Goal: Information Seeking & Learning: Learn about a topic

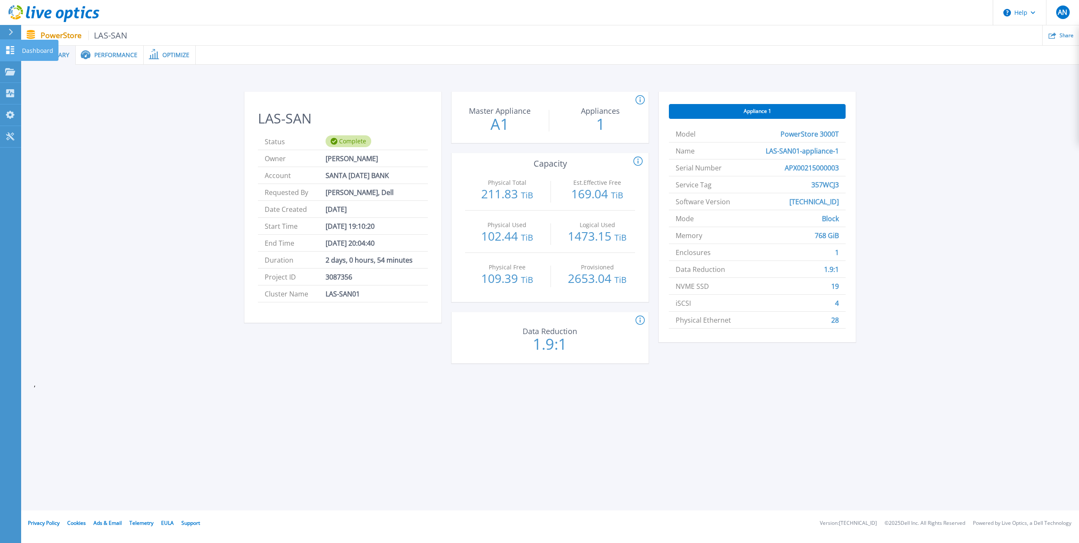
click at [16, 50] on link "Dashboard Dashboard" at bounding box center [10, 51] width 21 height 22
click at [35, 47] on p "Dashboard" at bounding box center [37, 51] width 31 height 22
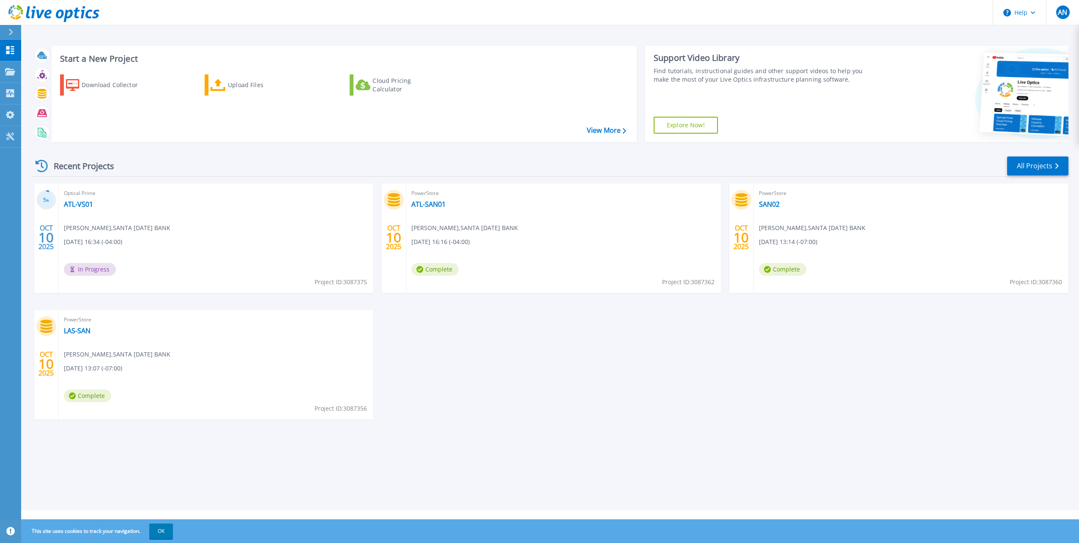
click at [88, 267] on span "In Progress" at bounding box center [90, 269] width 52 height 13
click at [82, 202] on link "ATL-VS01" at bounding box center [78, 204] width 29 height 8
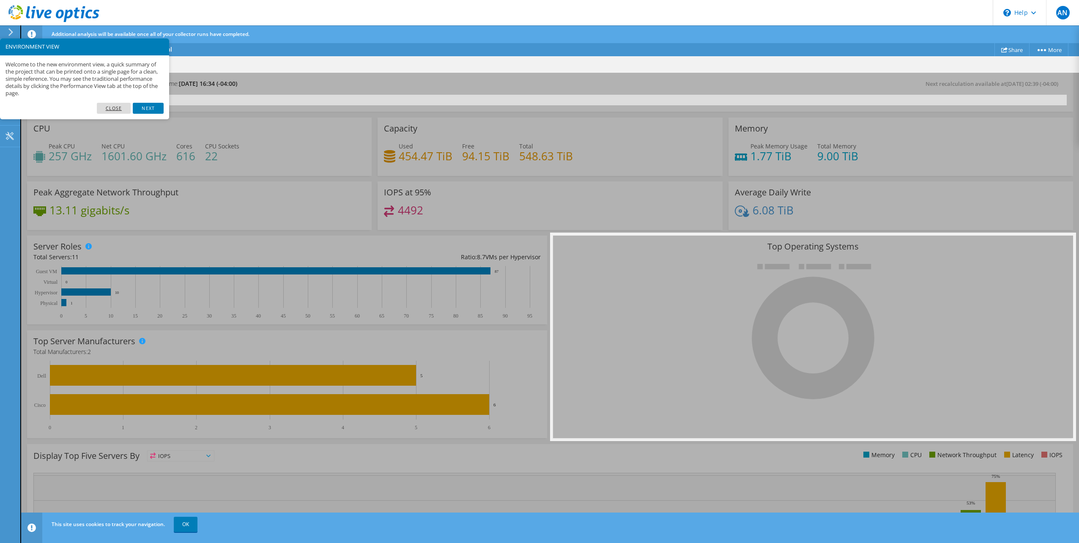
click at [121, 112] on link "Close" at bounding box center [114, 108] width 34 height 11
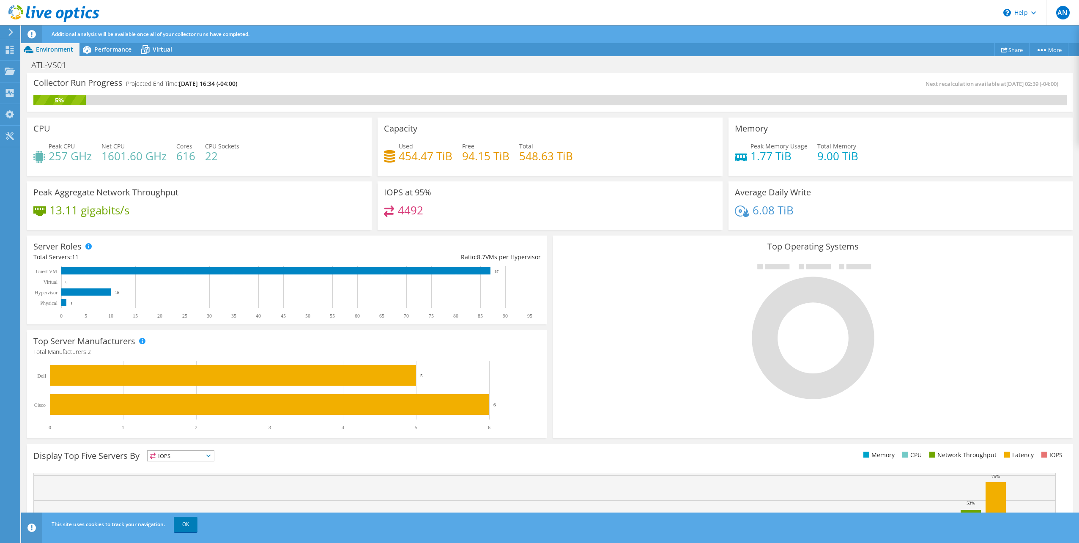
scroll to position [71, 0]
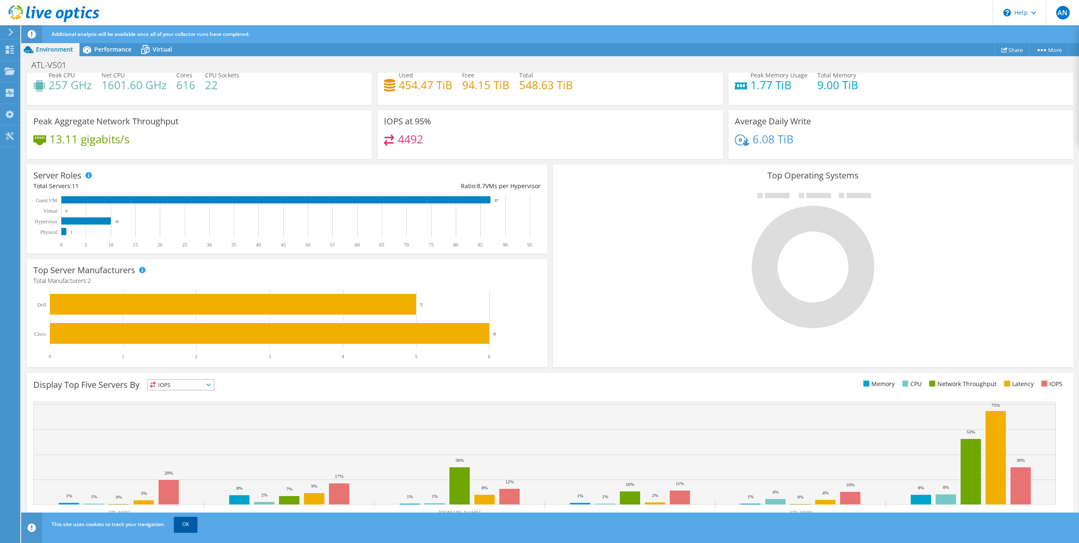
click at [189, 521] on link "OK" at bounding box center [186, 524] width 24 height 15
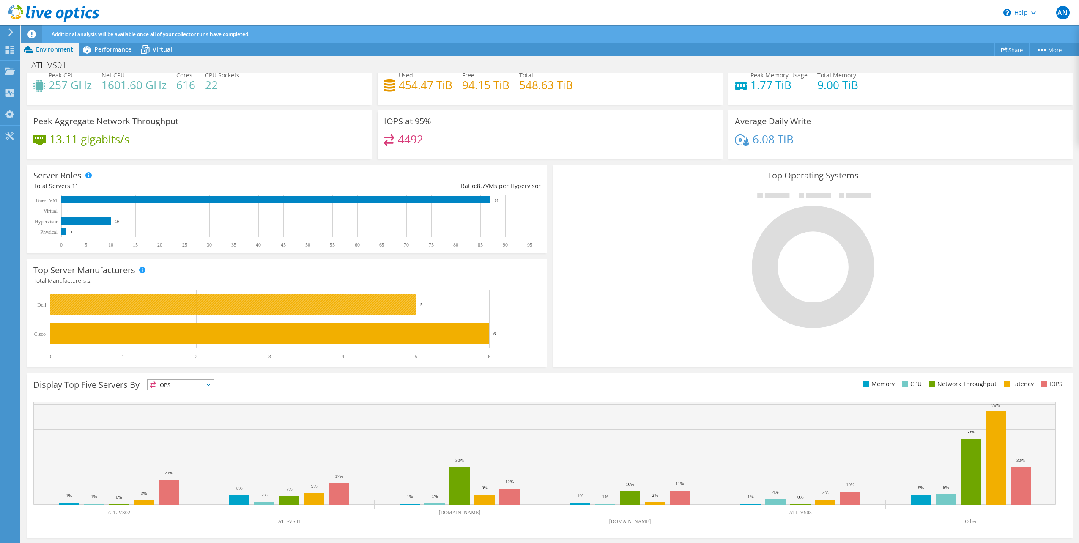
click at [351, 308] on rect at bounding box center [233, 304] width 366 height 21
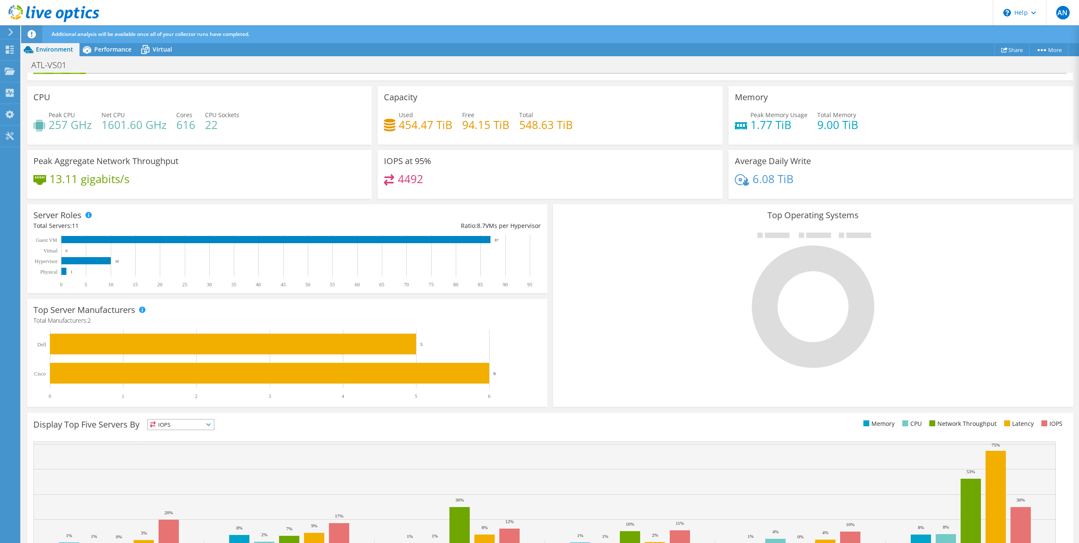
scroll to position [0, 0]
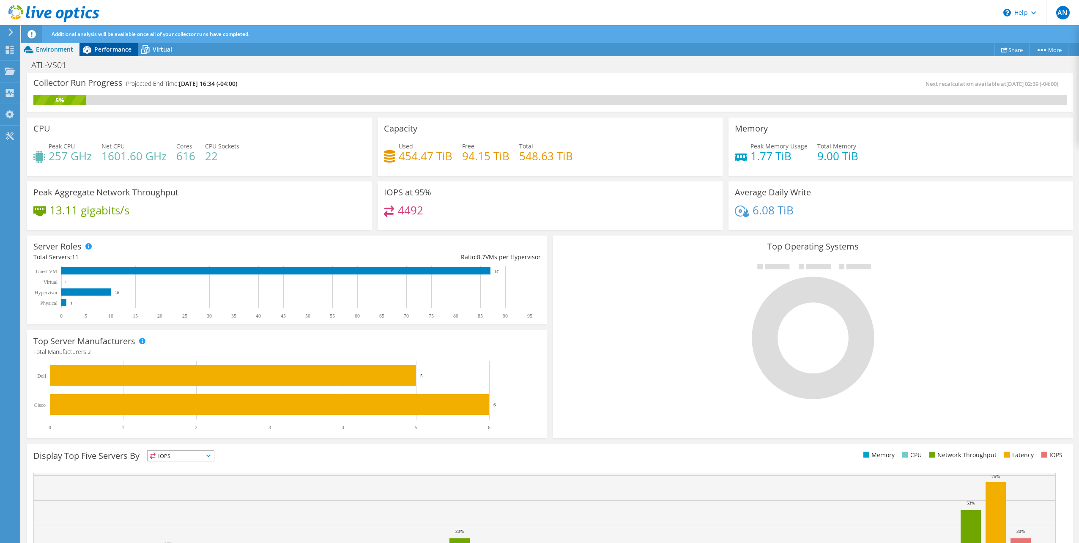
click at [107, 49] on span "Performance" at bounding box center [112, 49] width 37 height 8
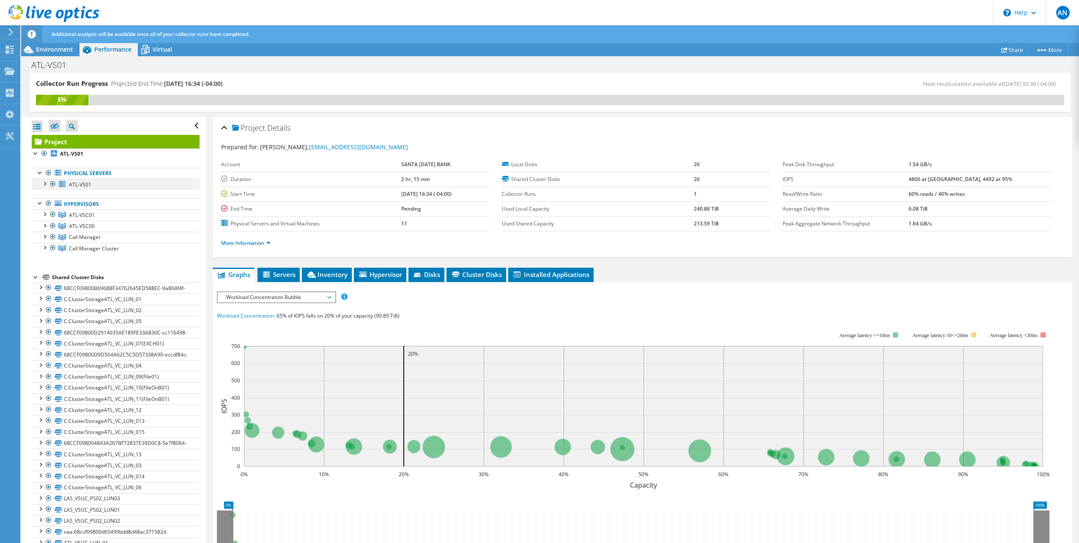
click at [45, 184] on div at bounding box center [44, 183] width 8 height 8
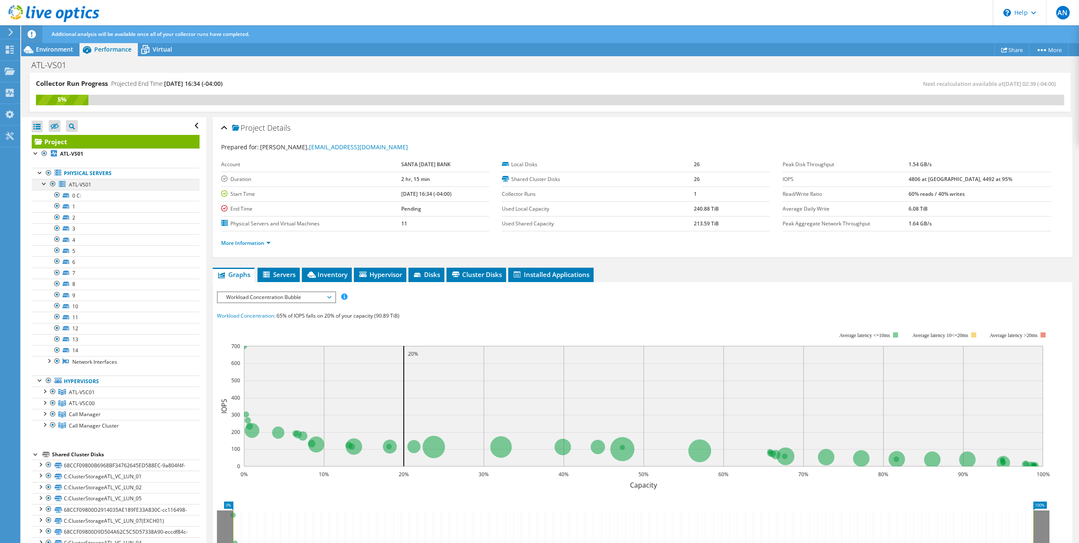
click at [45, 184] on div at bounding box center [44, 183] width 8 height 8
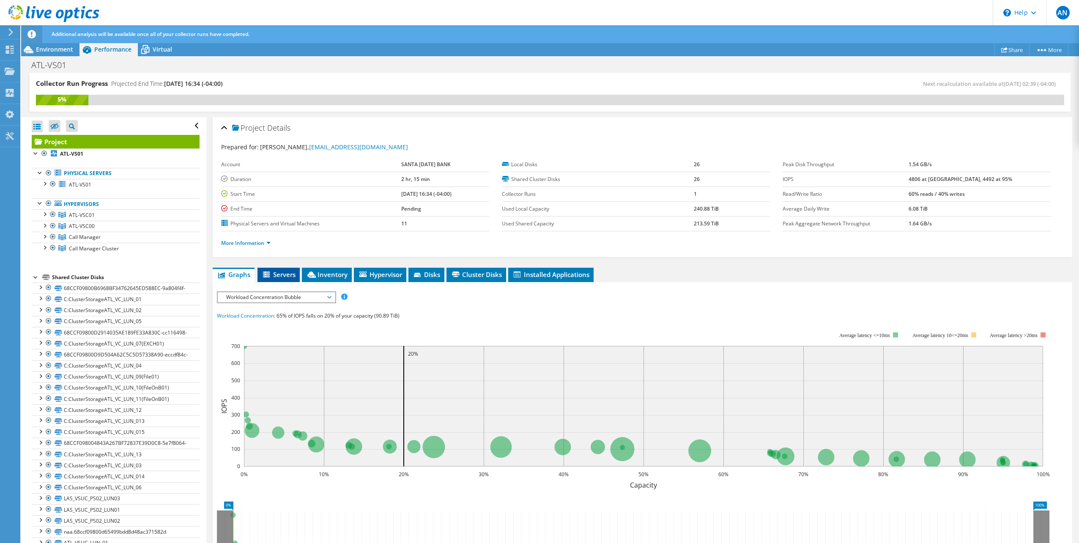
click at [292, 272] on span "Servers" at bounding box center [279, 274] width 34 height 8
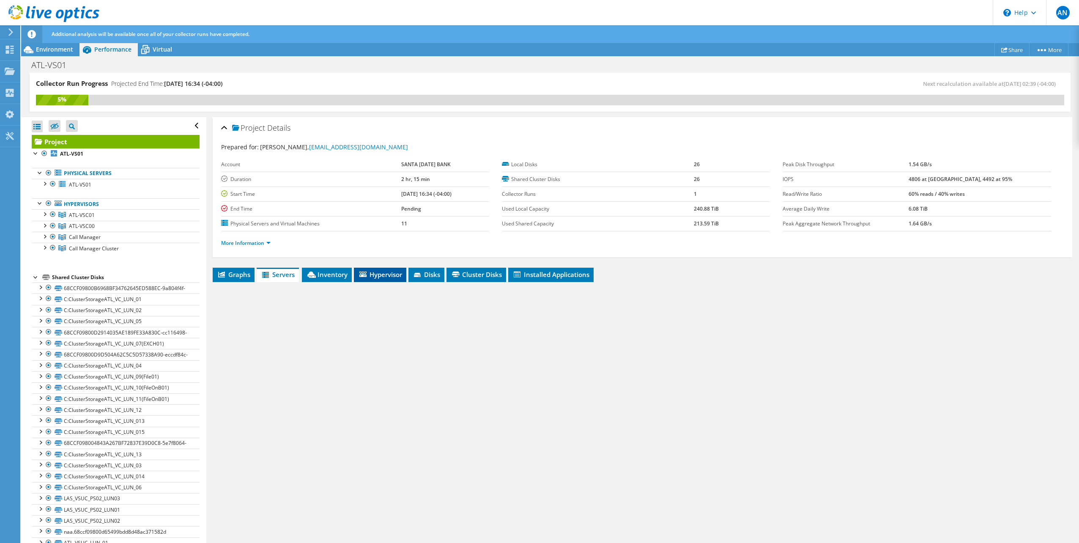
click at [392, 275] on span "Hypervisor" at bounding box center [380, 274] width 44 height 8
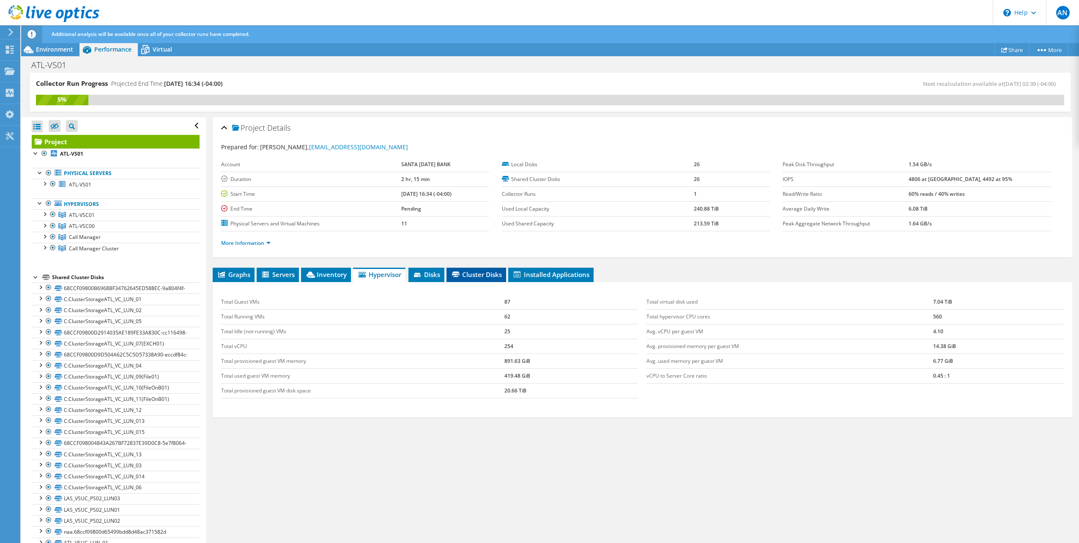
click at [477, 274] on span "Cluster Disks" at bounding box center [476, 274] width 51 height 8
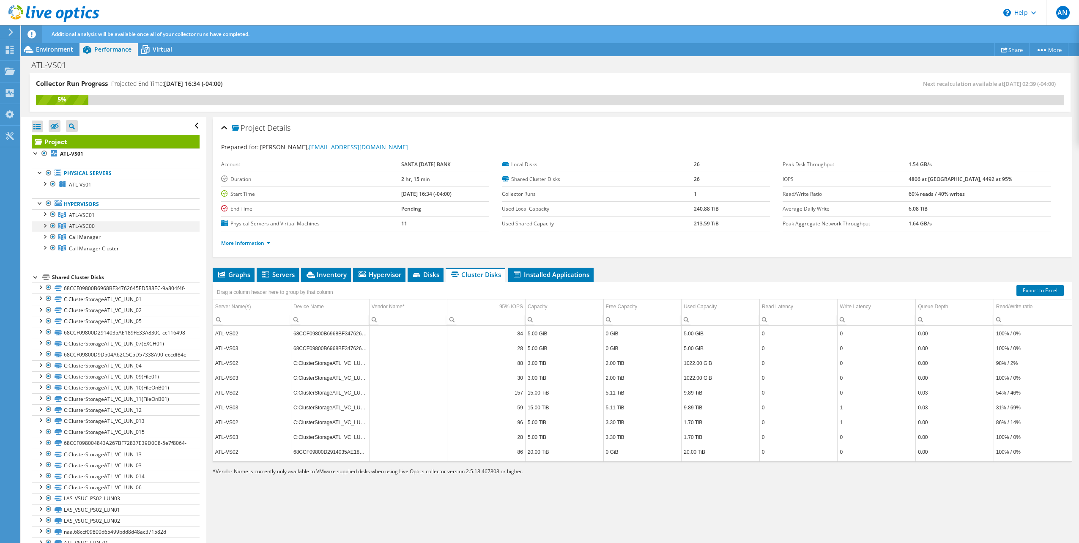
click at [45, 224] on div at bounding box center [44, 225] width 8 height 8
click at [45, 214] on div at bounding box center [44, 213] width 8 height 8
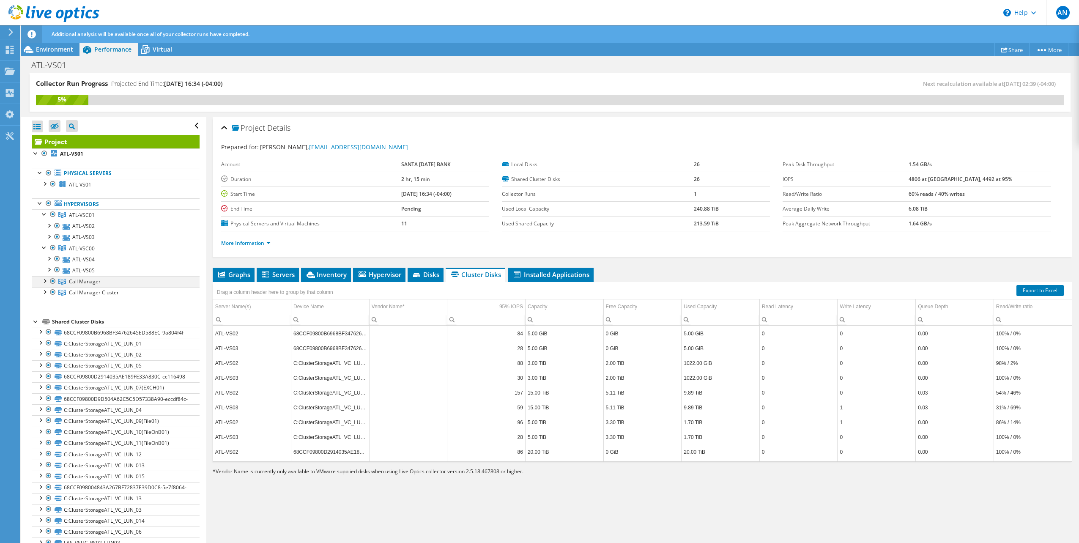
click at [45, 279] on div at bounding box center [44, 280] width 8 height 8
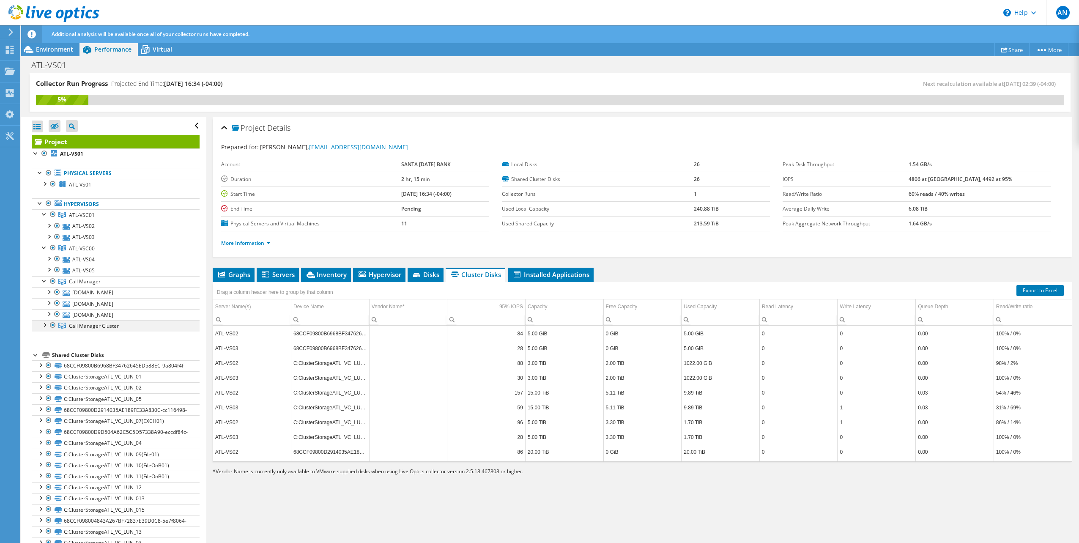
click at [47, 325] on div at bounding box center [44, 324] width 8 height 8
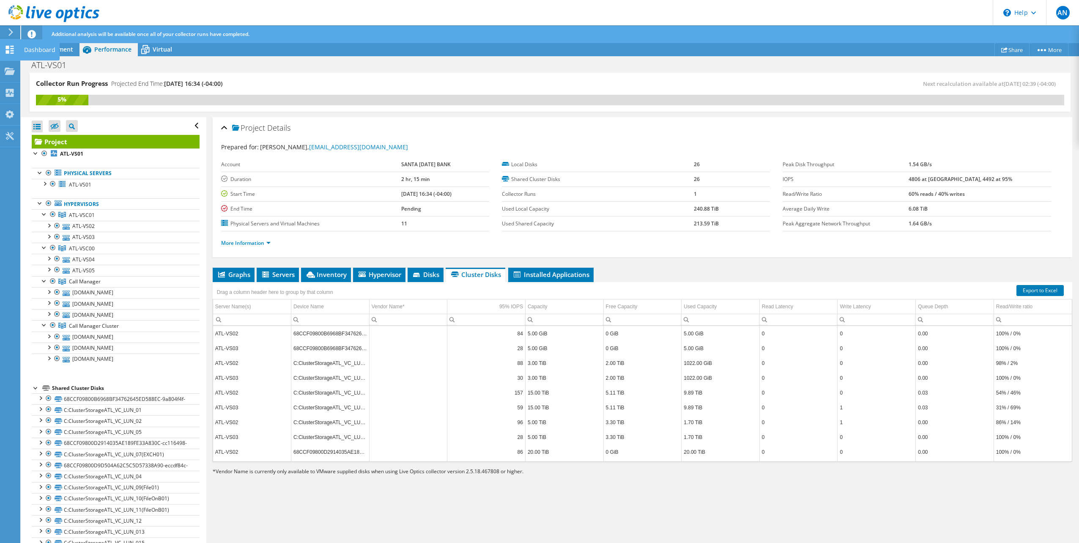
click at [5, 48] on icon at bounding box center [10, 50] width 10 height 8
click at [39, 49] on div "Dashboard" at bounding box center [40, 49] width 40 height 21
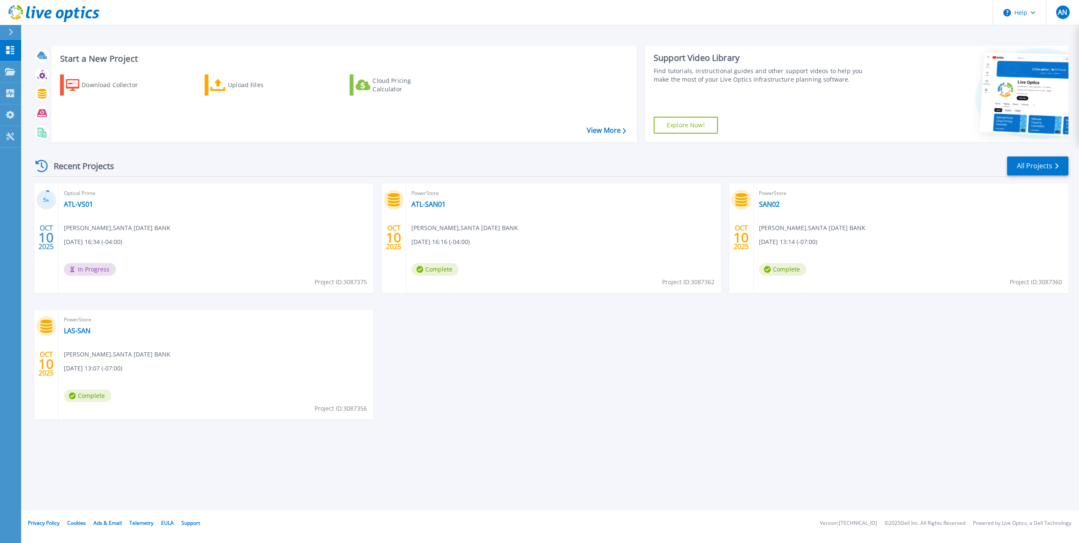
click at [536, 263] on div "PowerStore ATL-[GEOGRAPHIC_DATA][PERSON_NAME] , SANTA [DATE] BANK [DATE] 16:16 …" at bounding box center [563, 239] width 315 height 110
click at [424, 268] on span "Complete" at bounding box center [434, 269] width 47 height 13
click at [400, 206] on icon at bounding box center [394, 199] width 14 height 13
click at [417, 204] on link "ATL-SAN01" at bounding box center [428, 204] width 34 height 8
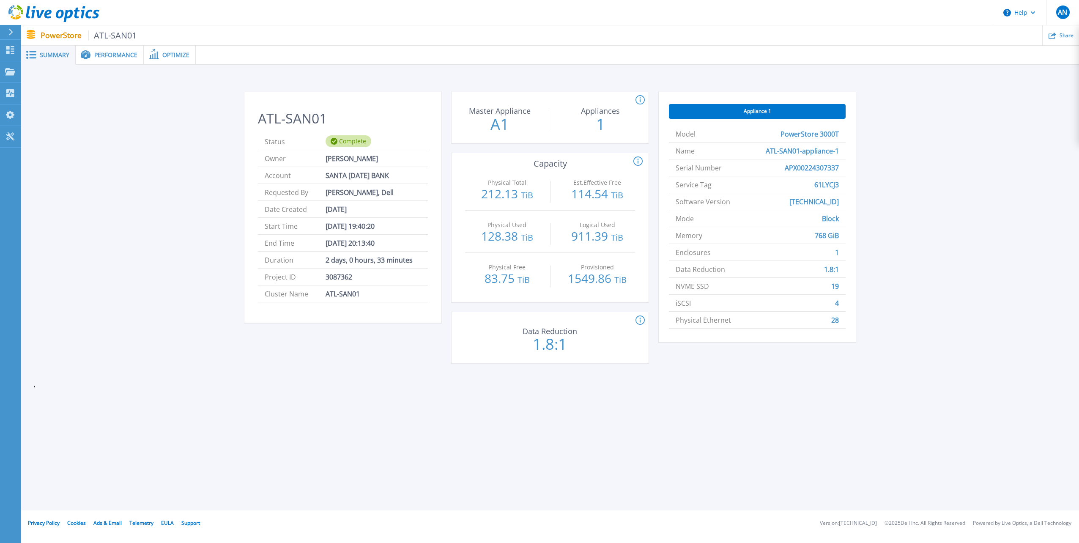
click at [181, 57] on span "Optimize" at bounding box center [175, 55] width 27 height 6
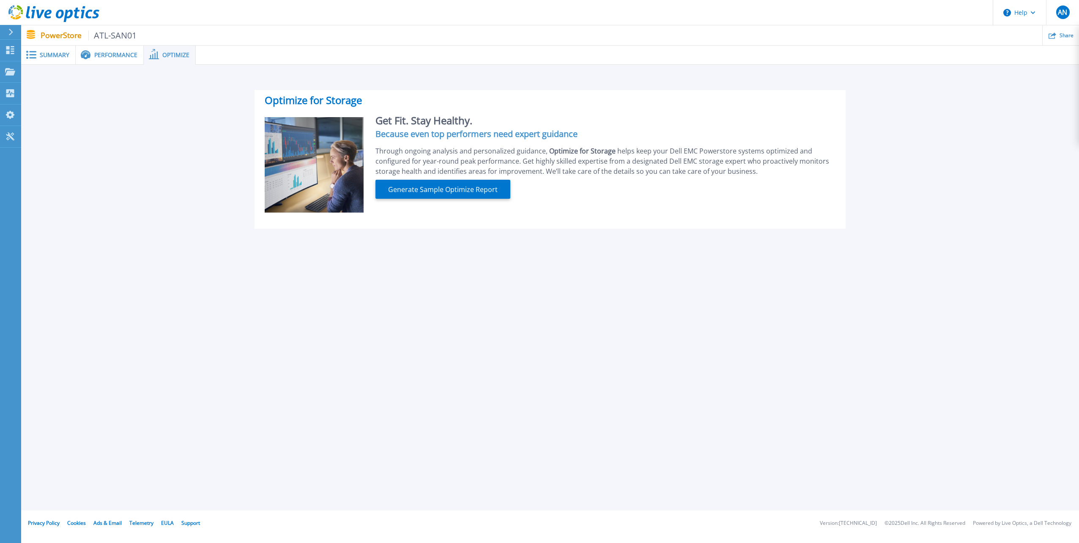
click at [122, 54] on span "Performance" at bounding box center [115, 55] width 43 height 6
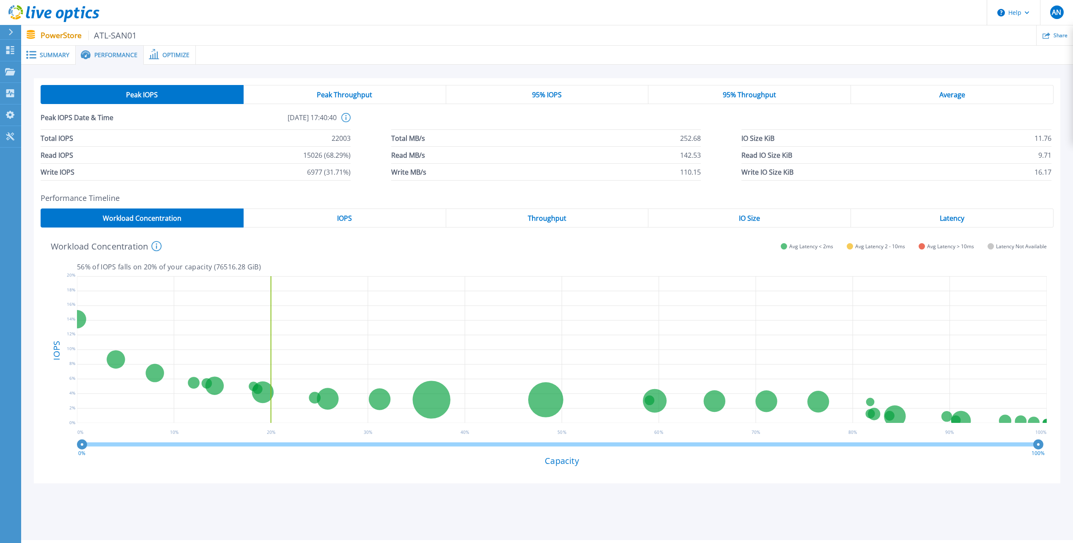
click at [52, 54] on span "Summary" at bounding box center [55, 55] width 30 height 6
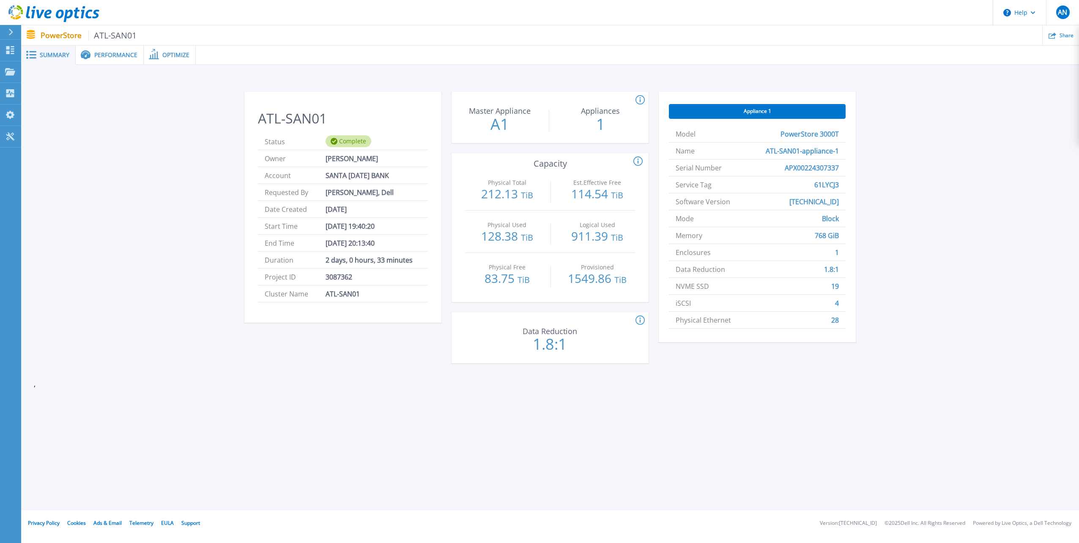
click at [55, 33] on p "PowerStore ATL-SAN01" at bounding box center [89, 35] width 96 height 10
click at [8, 33] on div at bounding box center [15, 32] width 14 height 14
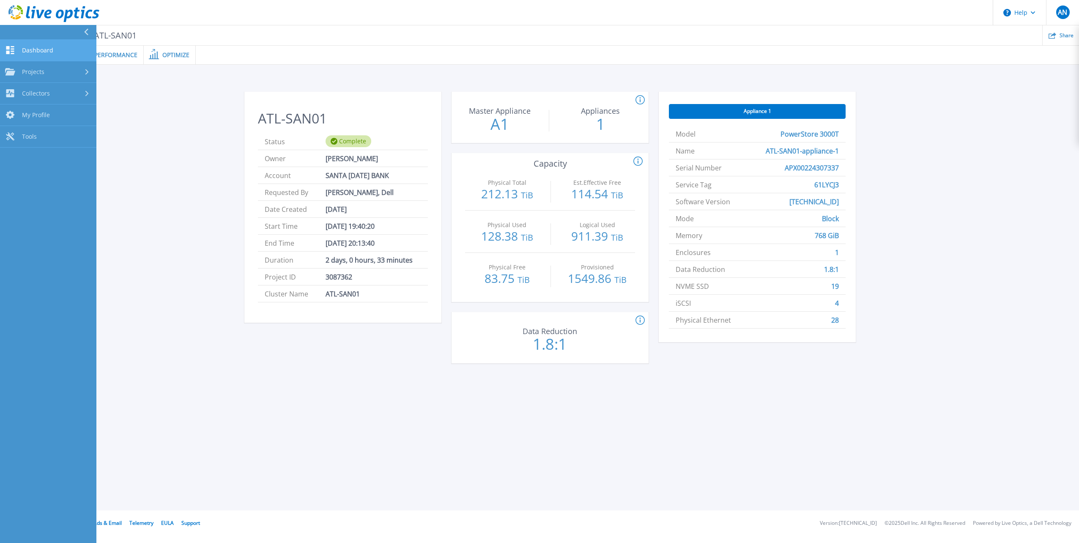
click at [23, 48] on span "Dashboard" at bounding box center [37, 51] width 31 height 8
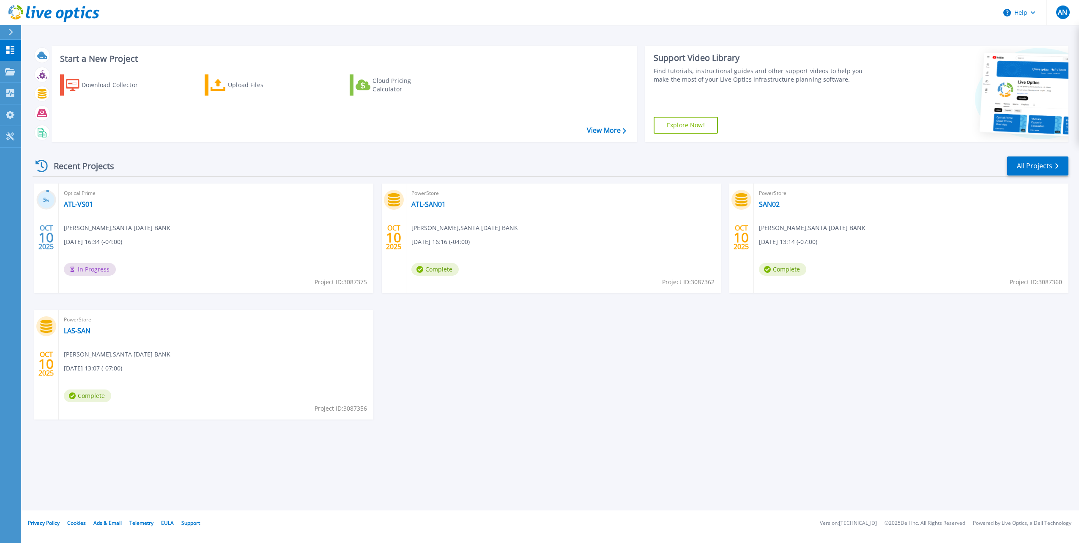
click at [121, 253] on div "Optical Prime ATL-VS01 [PERSON_NAME] , SANTA [DATE] BANK [DATE] 16:34 (-04:00) …" at bounding box center [216, 239] width 315 height 110
click at [71, 476] on div "Start a New Project Download Collector Upload Files Cloud Pricing Calculator Vi…" at bounding box center [550, 255] width 1058 height 510
